Goal: Transaction & Acquisition: Book appointment/travel/reservation

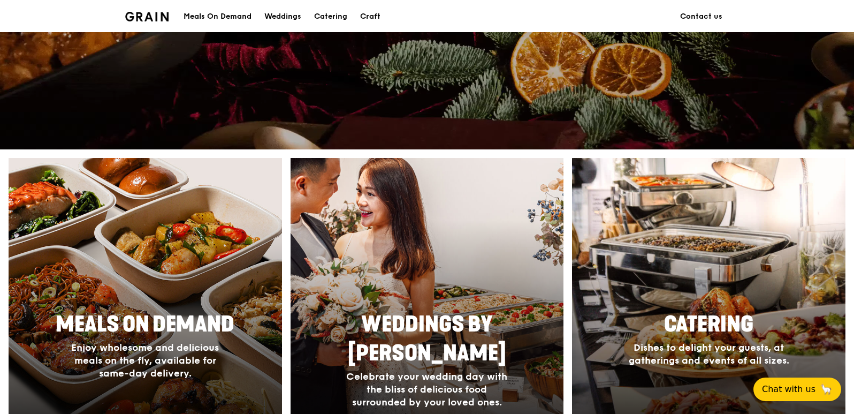
scroll to position [375, 0]
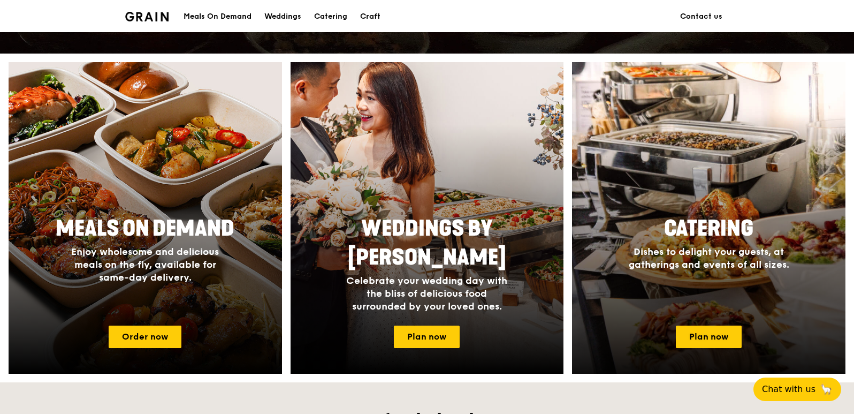
click at [700, 257] on span "Dishes to delight your guests, at gatherings and events of all sizes." at bounding box center [709, 258] width 161 height 25
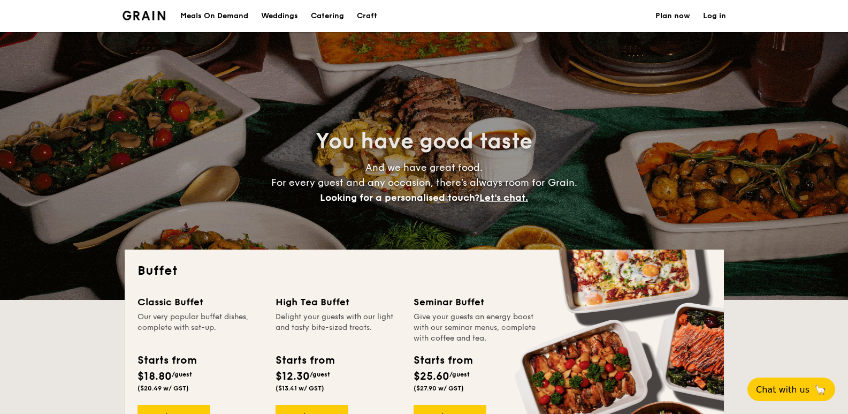
select select
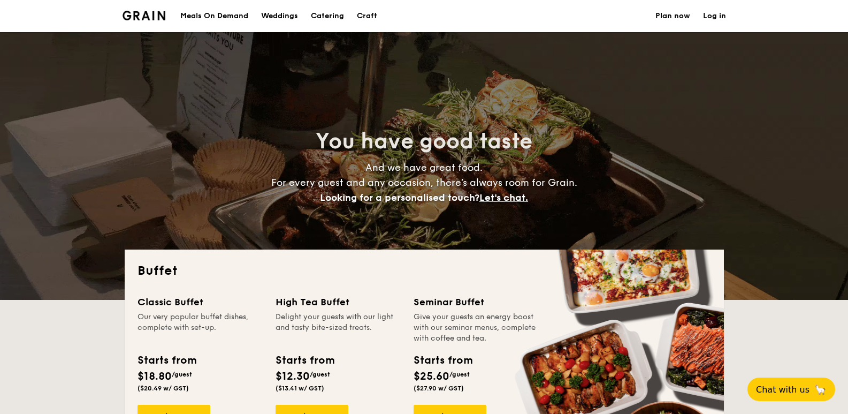
scroll to position [268, 0]
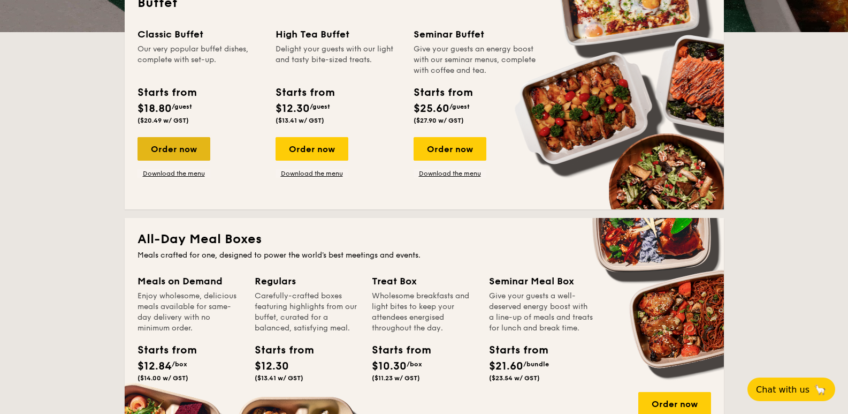
click at [192, 150] on div "Order now" at bounding box center [174, 149] width 73 height 24
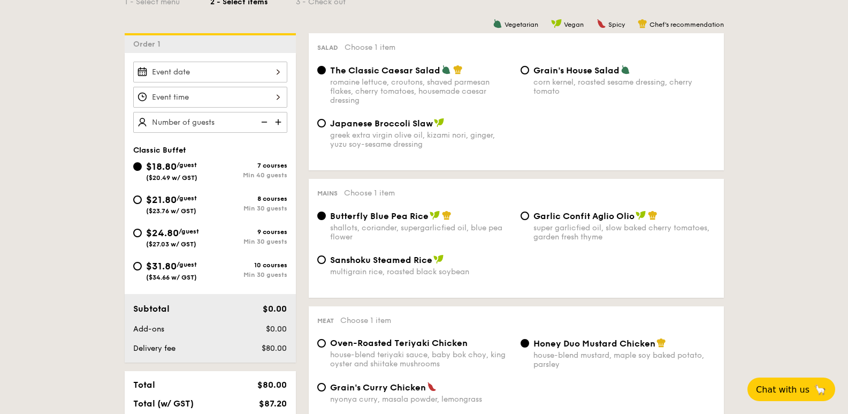
scroll to position [214, 0]
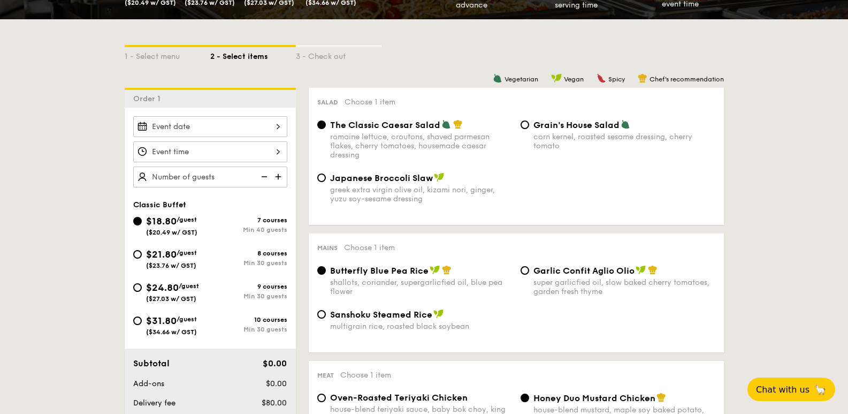
click at [167, 291] on span "$24.80" at bounding box center [162, 287] width 33 height 12
click at [142, 291] on input "$24.80 /guest ($27.03 w/ GST) 9 courses Min 30 guests" at bounding box center [137, 287] width 9 height 9
radio input "true"
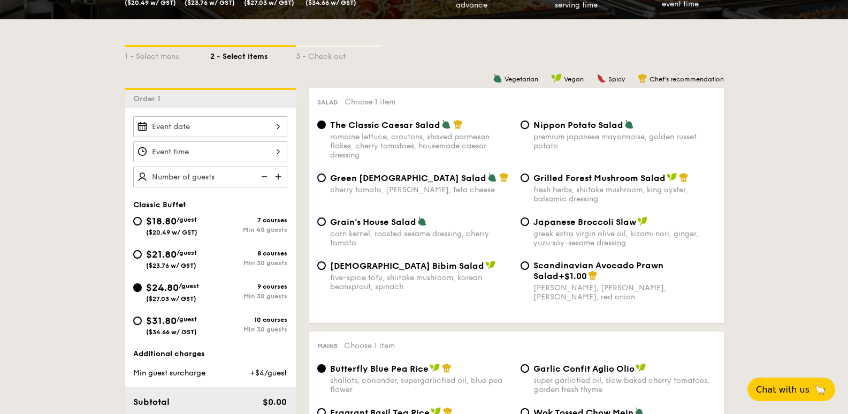
radio input "true"
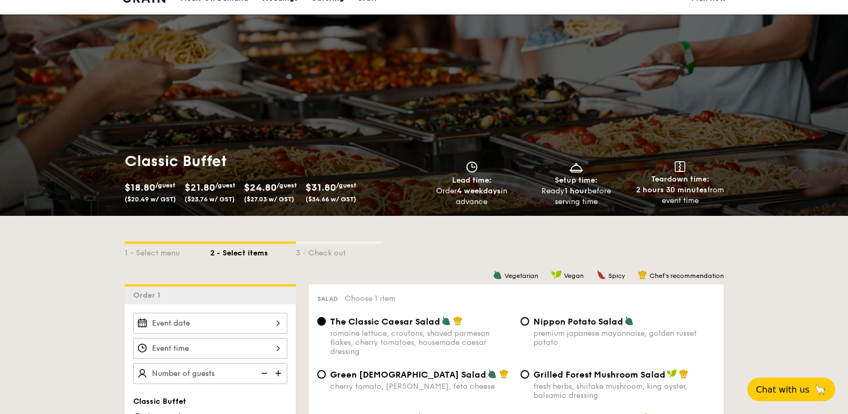
scroll to position [0, 0]
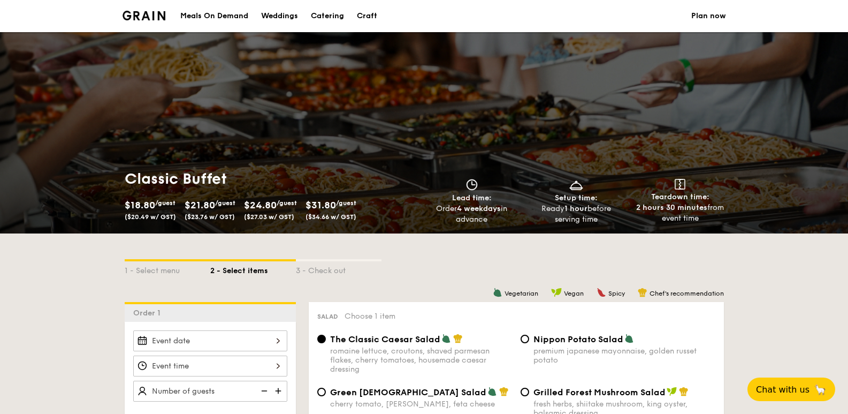
click at [370, 16] on div "Craft" at bounding box center [367, 16] width 20 height 32
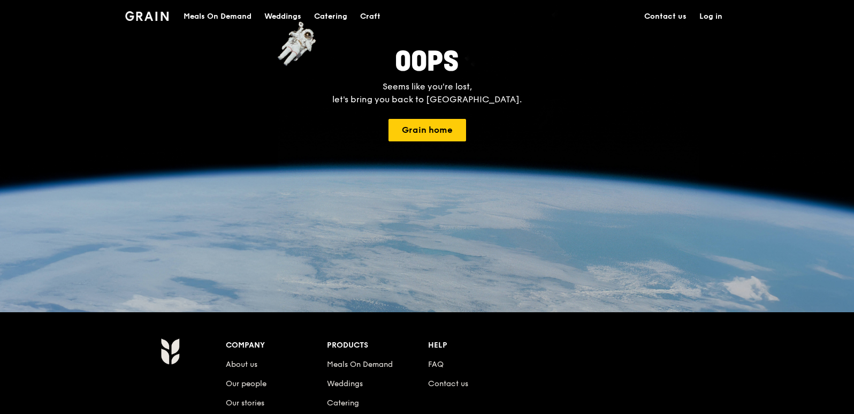
scroll to position [321, 0]
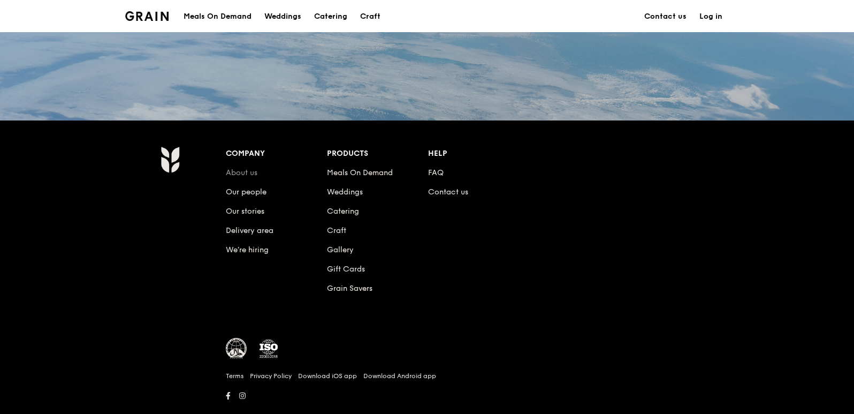
click at [243, 170] on link "About us" at bounding box center [242, 172] width 32 height 9
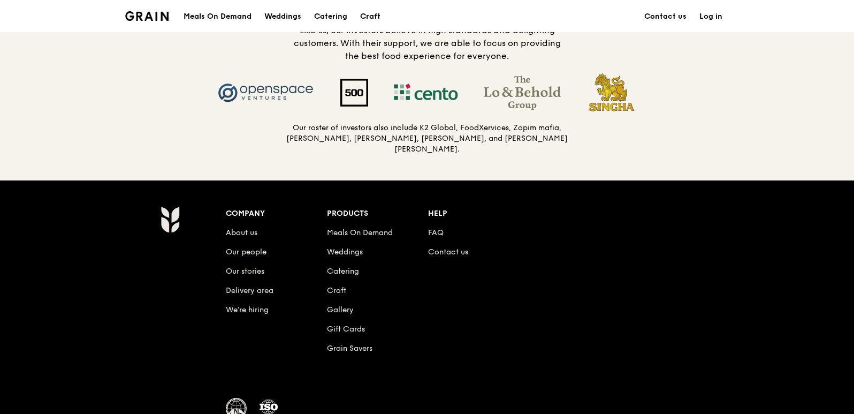
scroll to position [1124, 0]
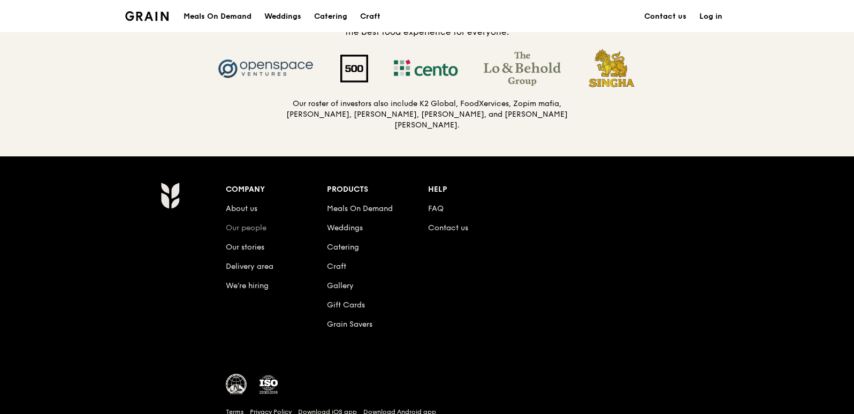
click at [257, 226] on link "Our people" at bounding box center [246, 227] width 41 height 9
click at [254, 245] on link "Our stories" at bounding box center [245, 246] width 39 height 9
